Goal: Obtain resource: Download file/media

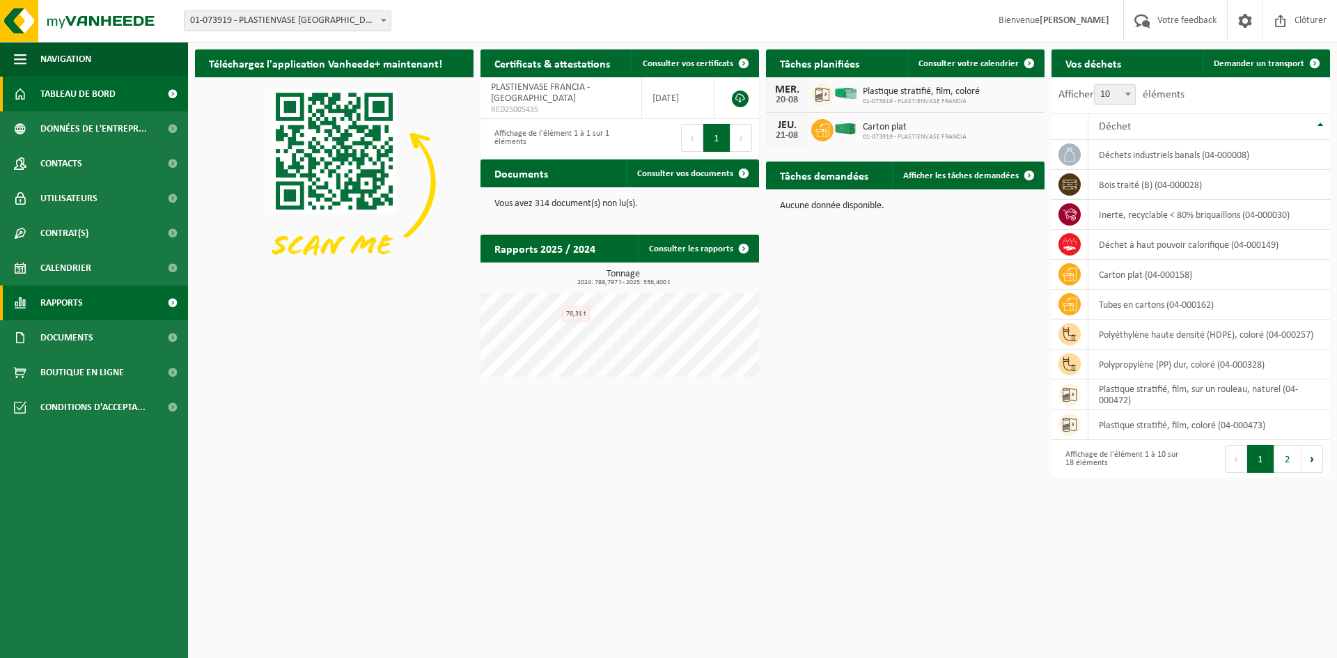
click at [56, 304] on span "Rapports" at bounding box center [61, 303] width 42 height 35
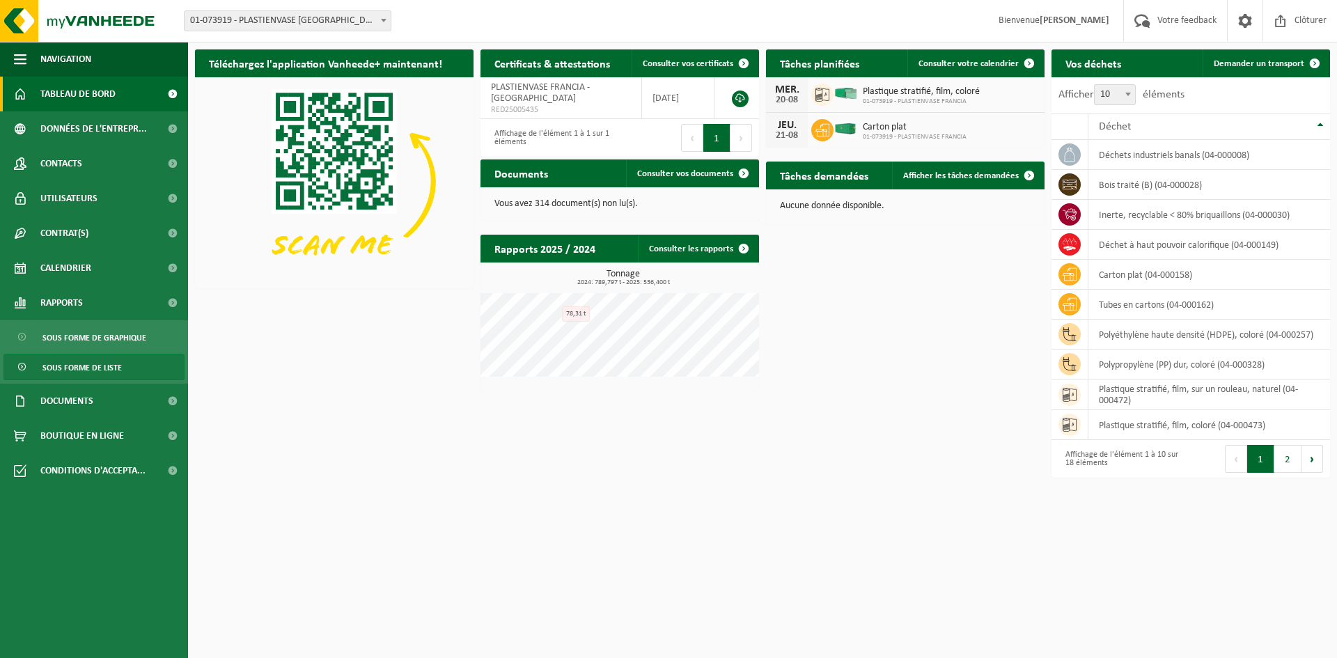
click at [65, 374] on span "Sous forme de liste" at bounding box center [81, 368] width 79 height 26
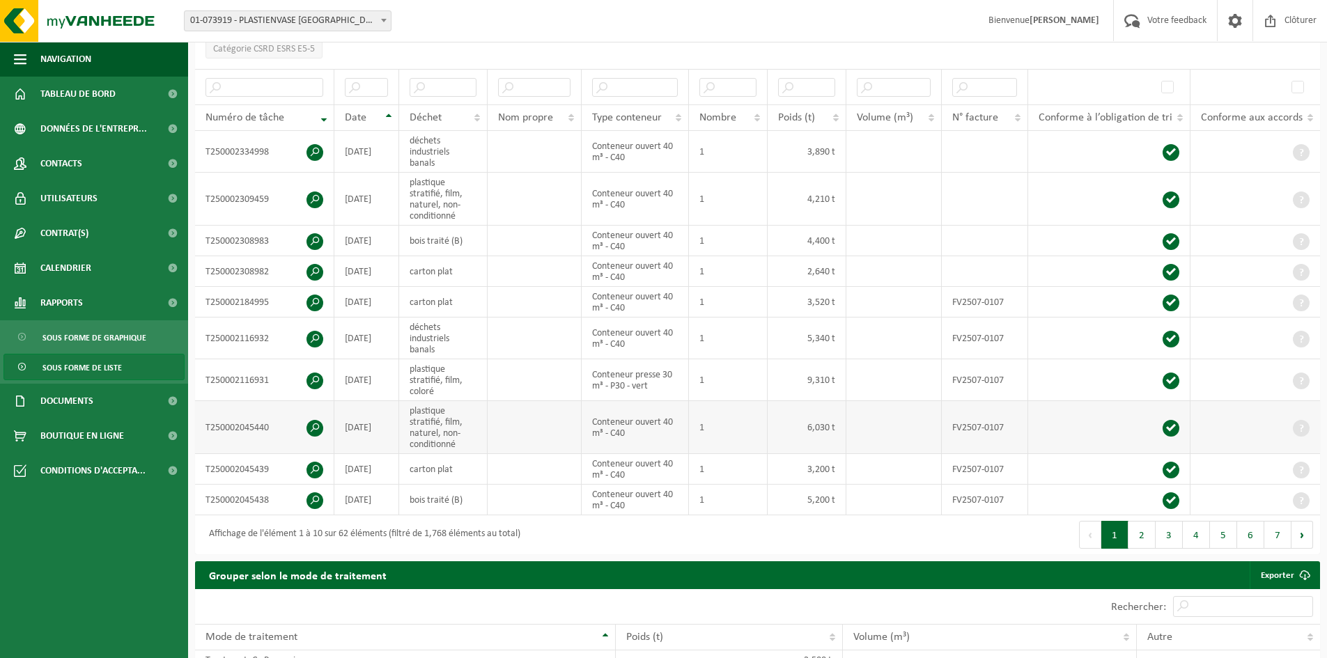
scroll to position [209, 0]
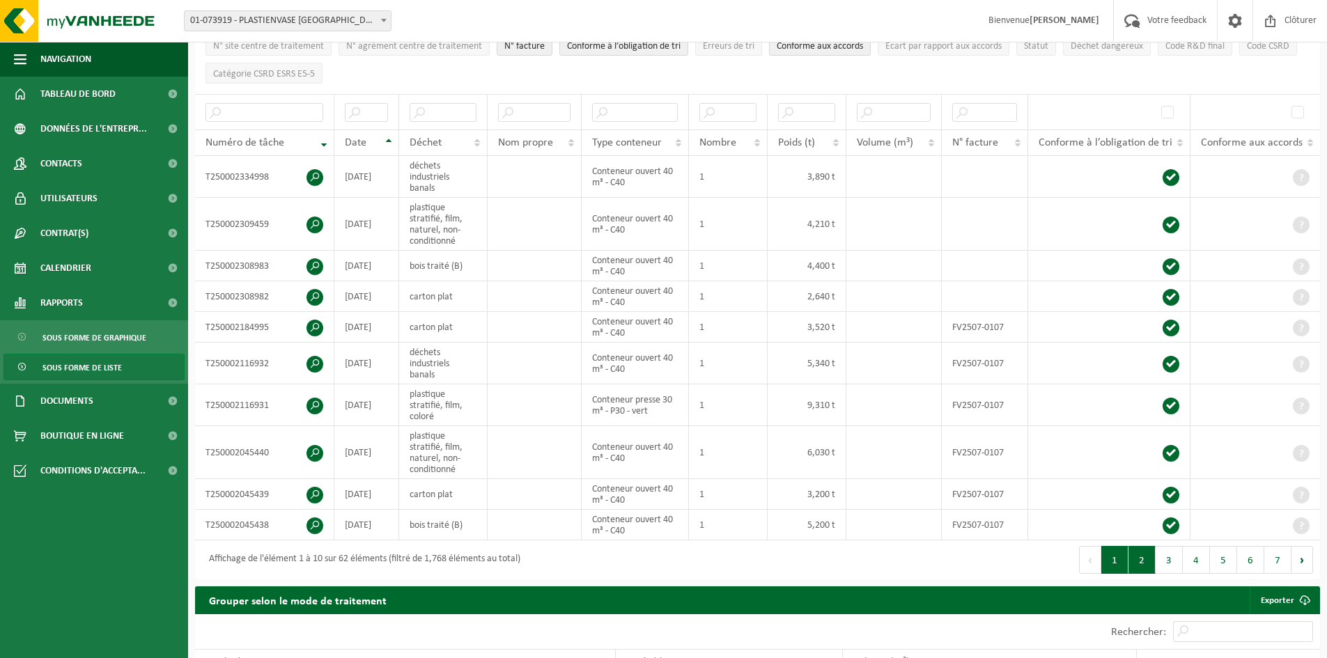
click at [1153, 556] on button "2" at bounding box center [1141, 560] width 27 height 28
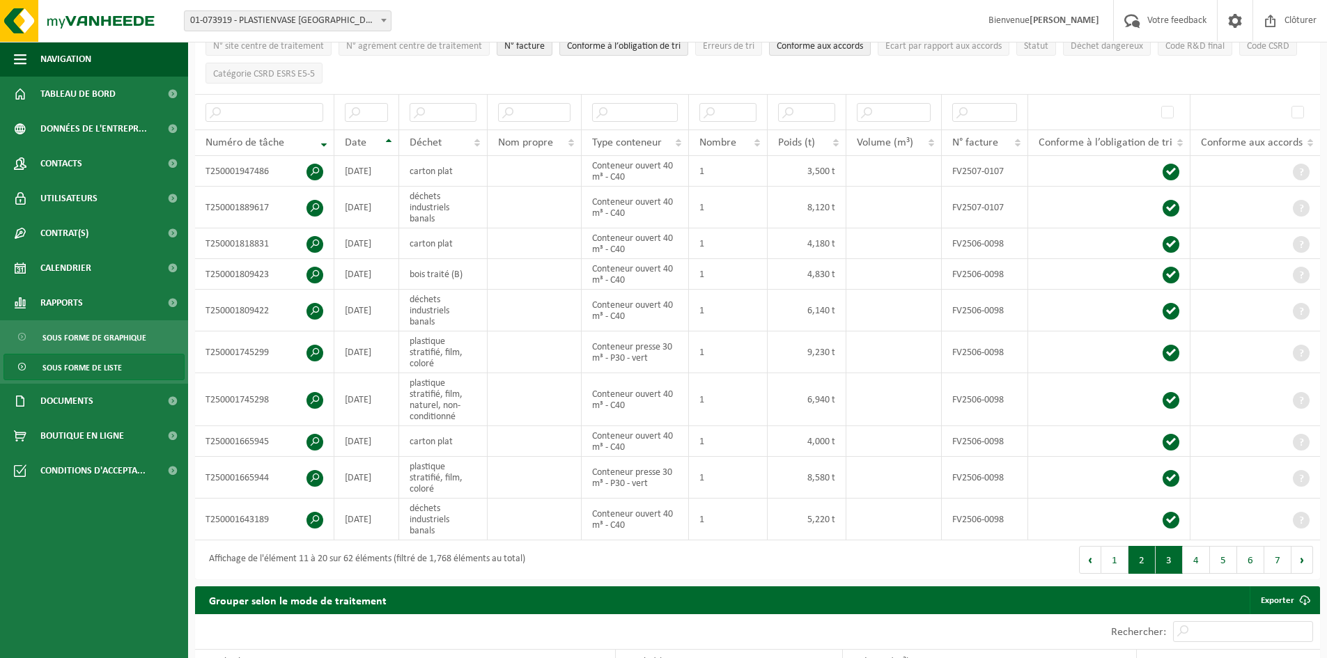
click at [1162, 554] on button "3" at bounding box center [1168, 560] width 27 height 28
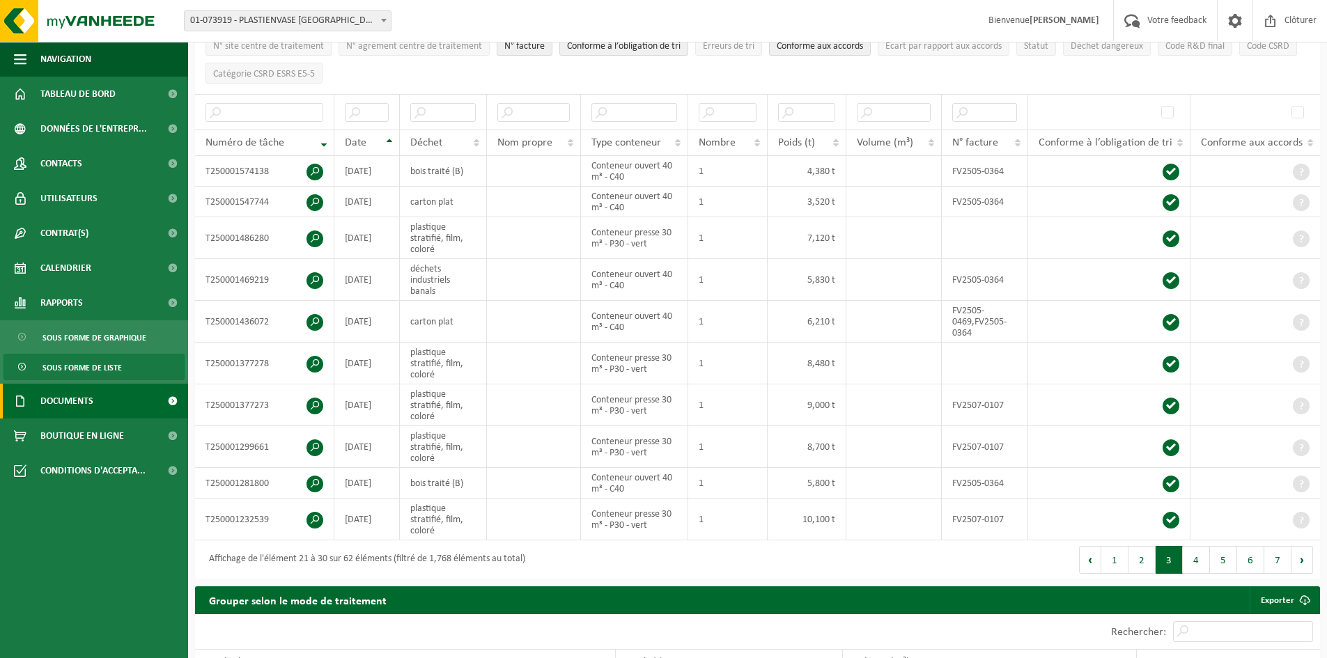
click at [72, 408] on span "Documents" at bounding box center [66, 401] width 53 height 35
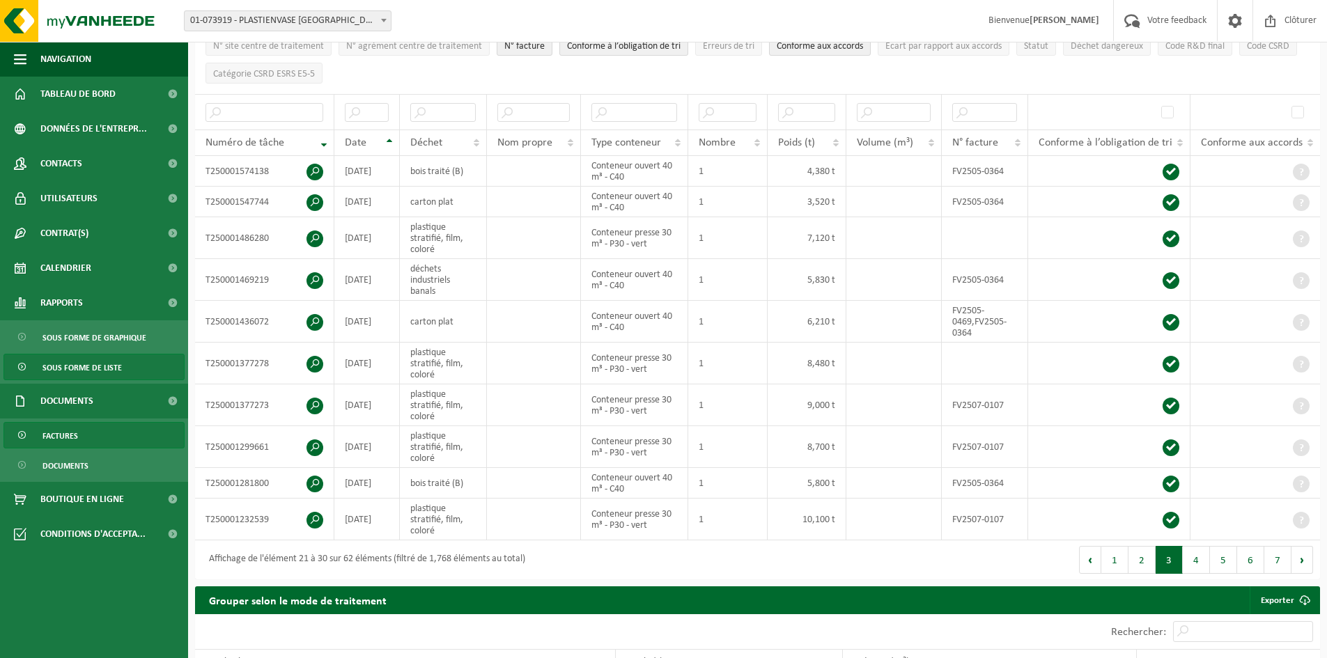
click at [105, 428] on link "Factures" at bounding box center [93, 435] width 181 height 26
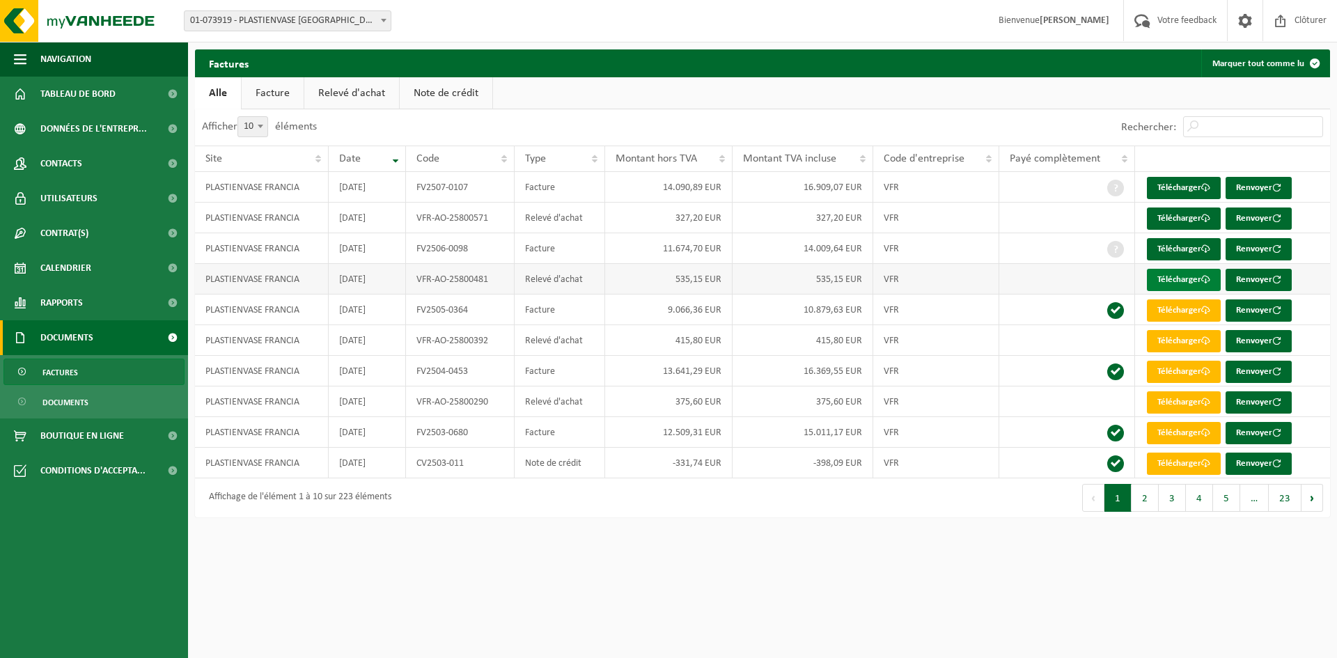
click at [1177, 277] on link "Télécharger" at bounding box center [1184, 280] width 74 height 22
click at [1167, 247] on link "Télécharger" at bounding box center [1184, 249] width 74 height 22
